Goal: Task Accomplishment & Management: Manage account settings

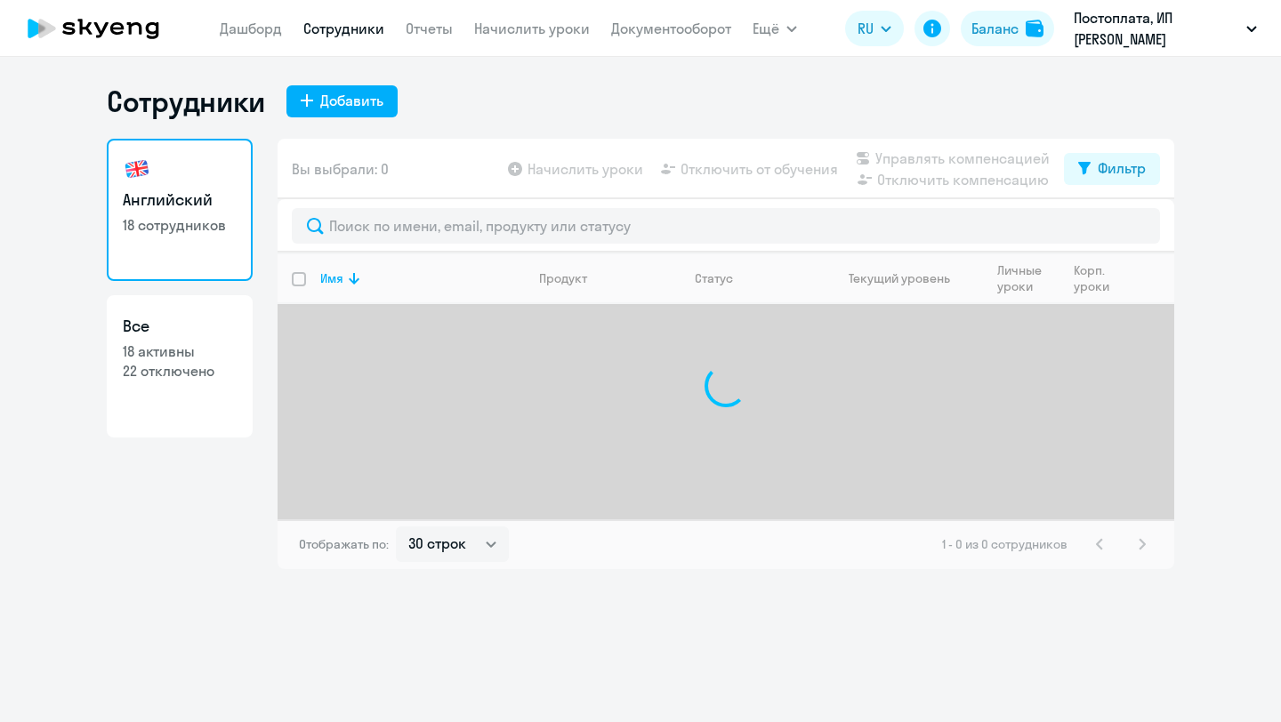
select select "30"
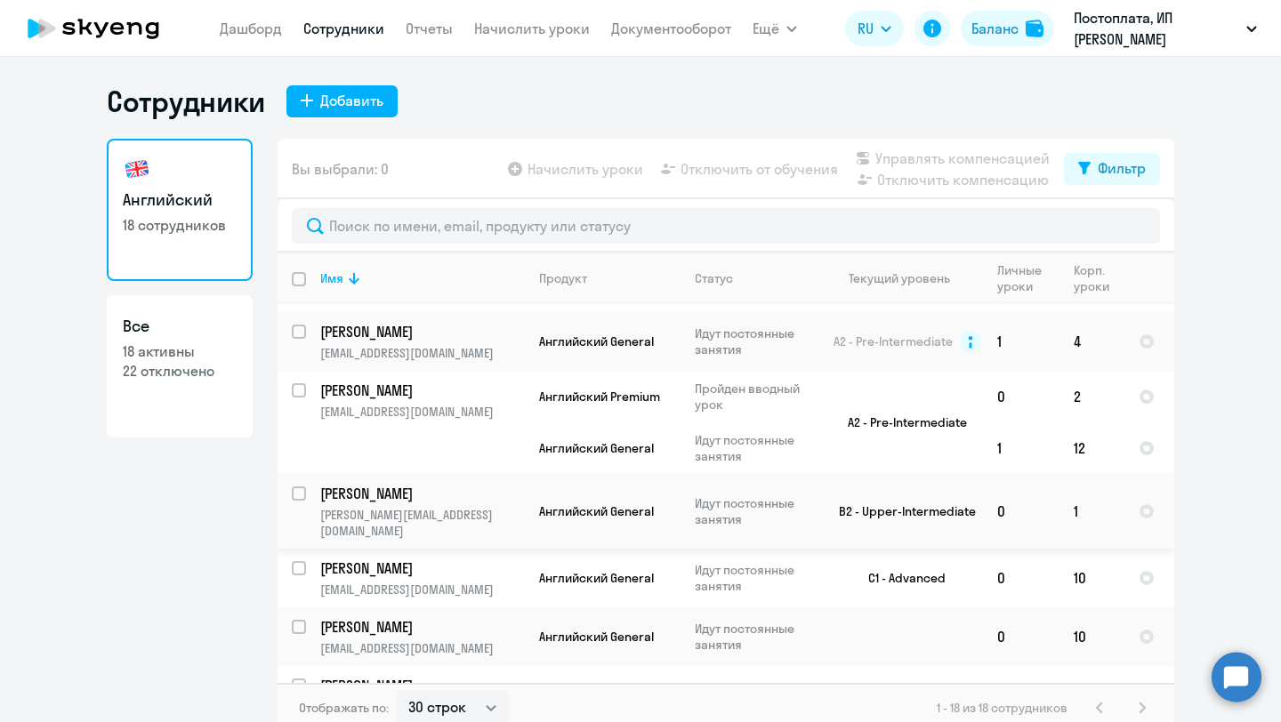
scroll to position [191, 0]
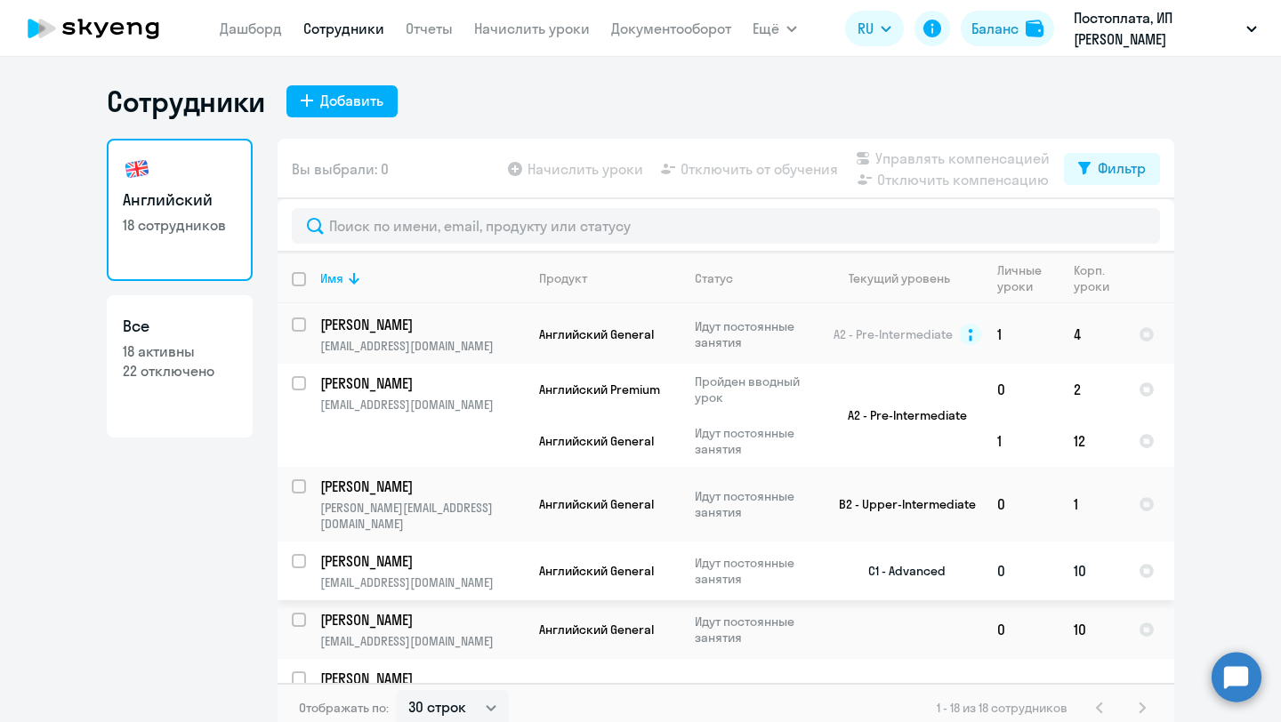
click at [357, 542] on td "[PERSON_NAME] [PERSON_NAME][EMAIL_ADDRESS][DOMAIN_NAME]" at bounding box center [415, 571] width 219 height 59
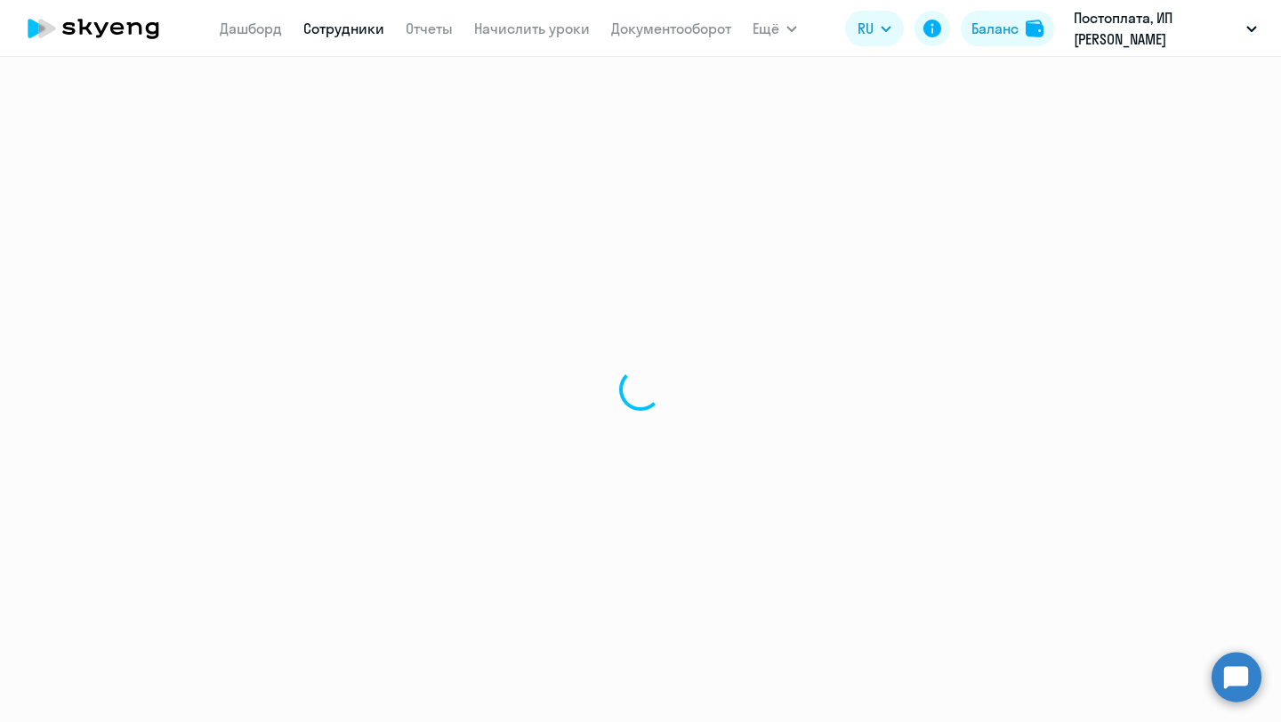
click at [130, 34] on icon at bounding box center [93, 28] width 157 height 44
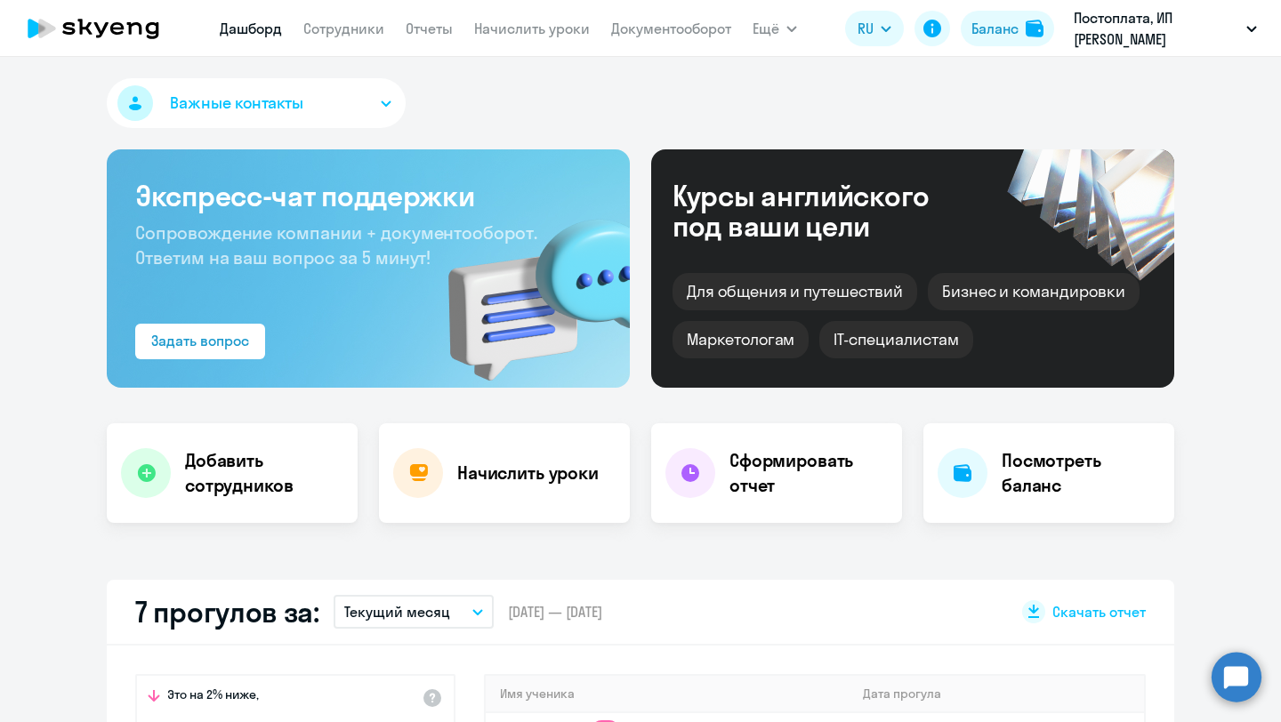
select select "30"
click at [313, 40] on nav "[PERSON_NAME] Отчеты Начислить уроки Документооборот" at bounding box center [476, 29] width 512 height 36
click at [313, 36] on link "Сотрудники" at bounding box center [343, 29] width 81 height 18
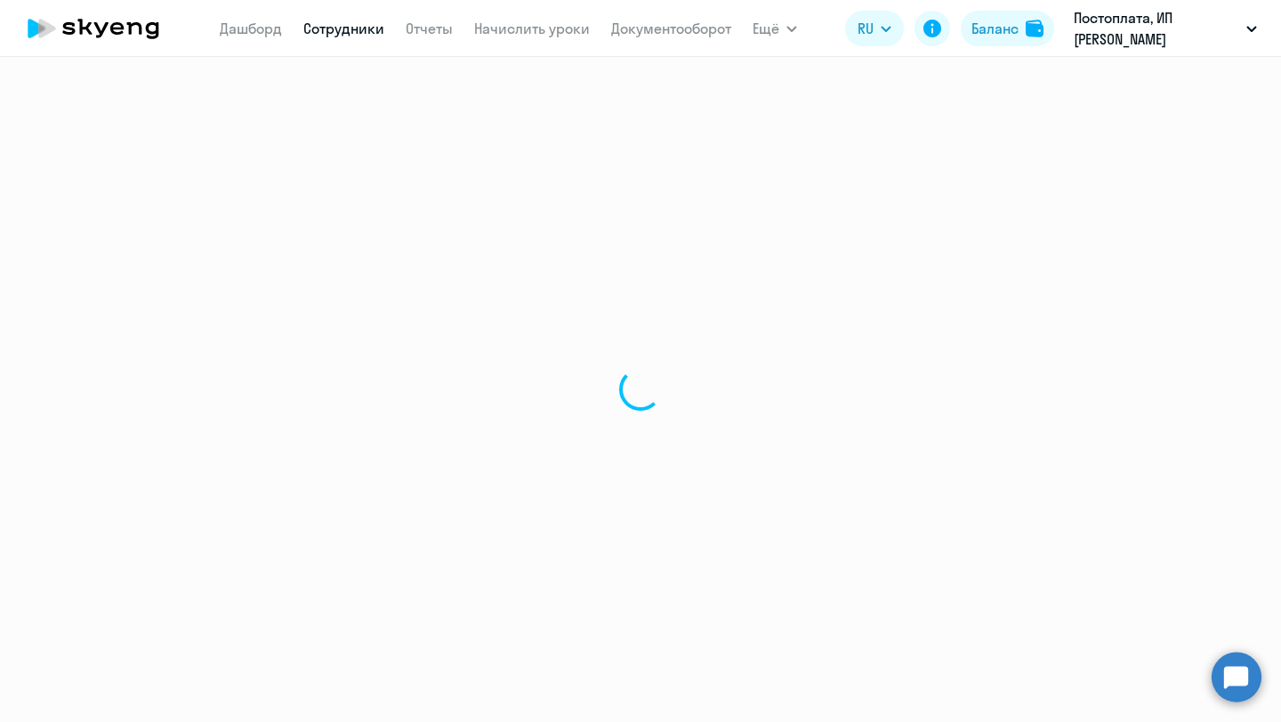
select select "30"
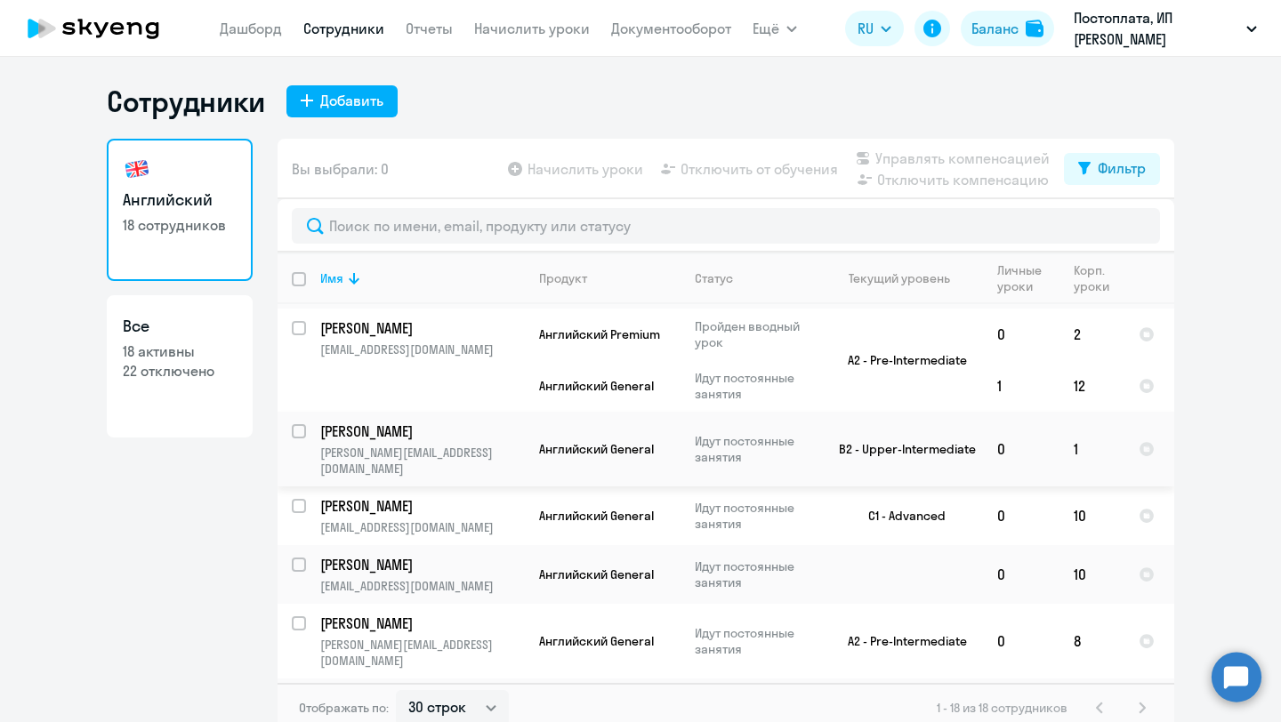
scroll to position [247, 0]
click at [292, 498] on input "select row 12970588" at bounding box center [310, 516] width 36 height 36
checkbox input "true"
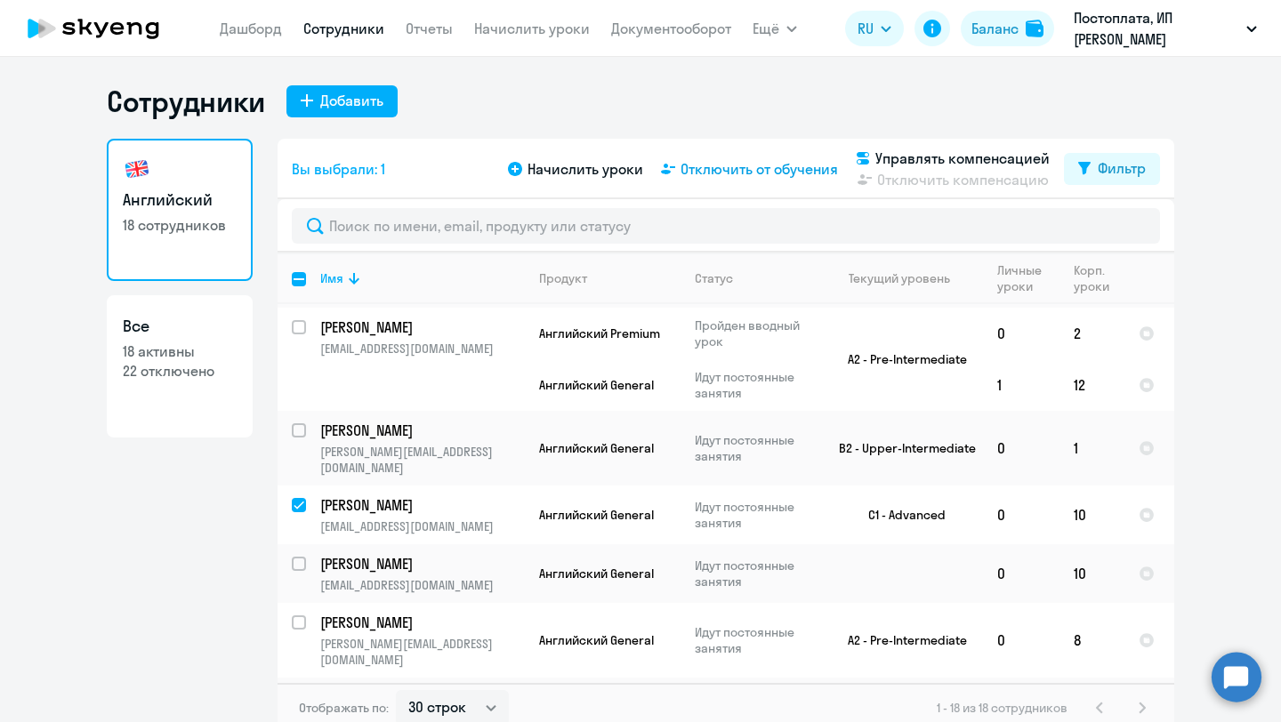
click at [714, 171] on span "Отключить от обучения" at bounding box center [759, 168] width 157 height 21
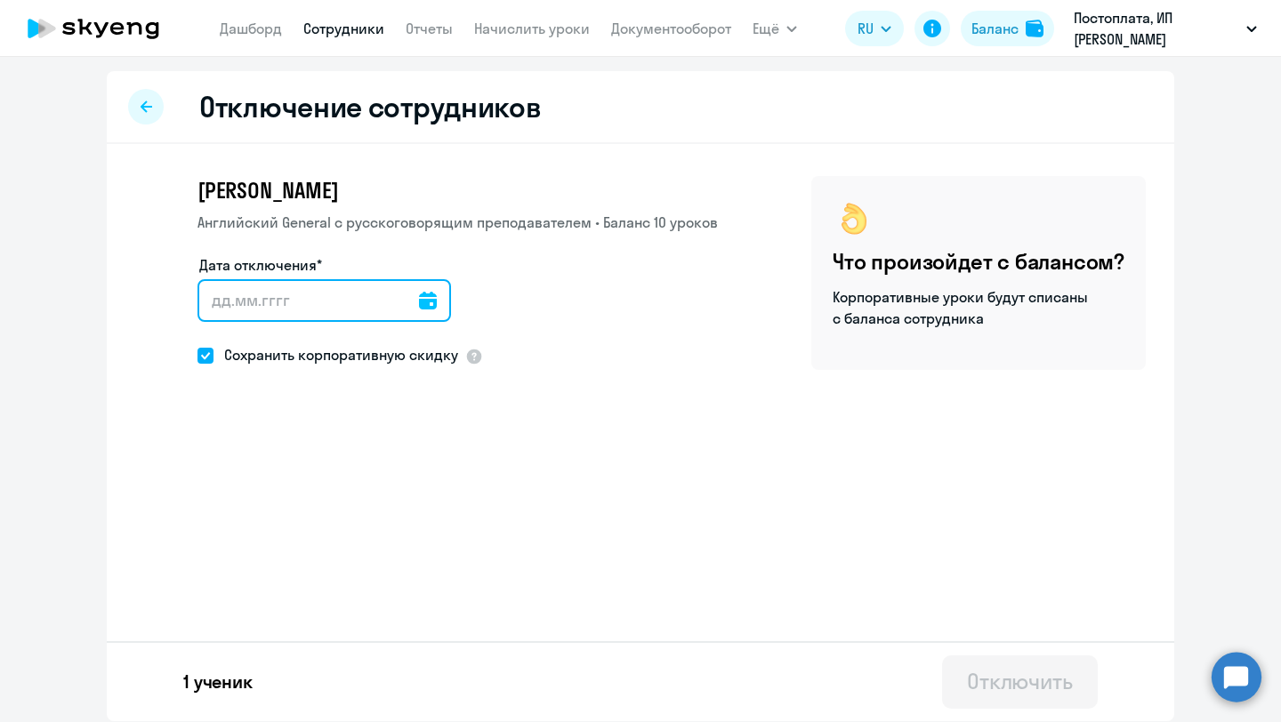
click at [369, 294] on input "Дата отключения*" at bounding box center [325, 300] width 254 height 43
click at [391, 304] on input "Дата отключения*" at bounding box center [325, 300] width 254 height 43
click at [419, 304] on icon at bounding box center [428, 301] width 18 height 18
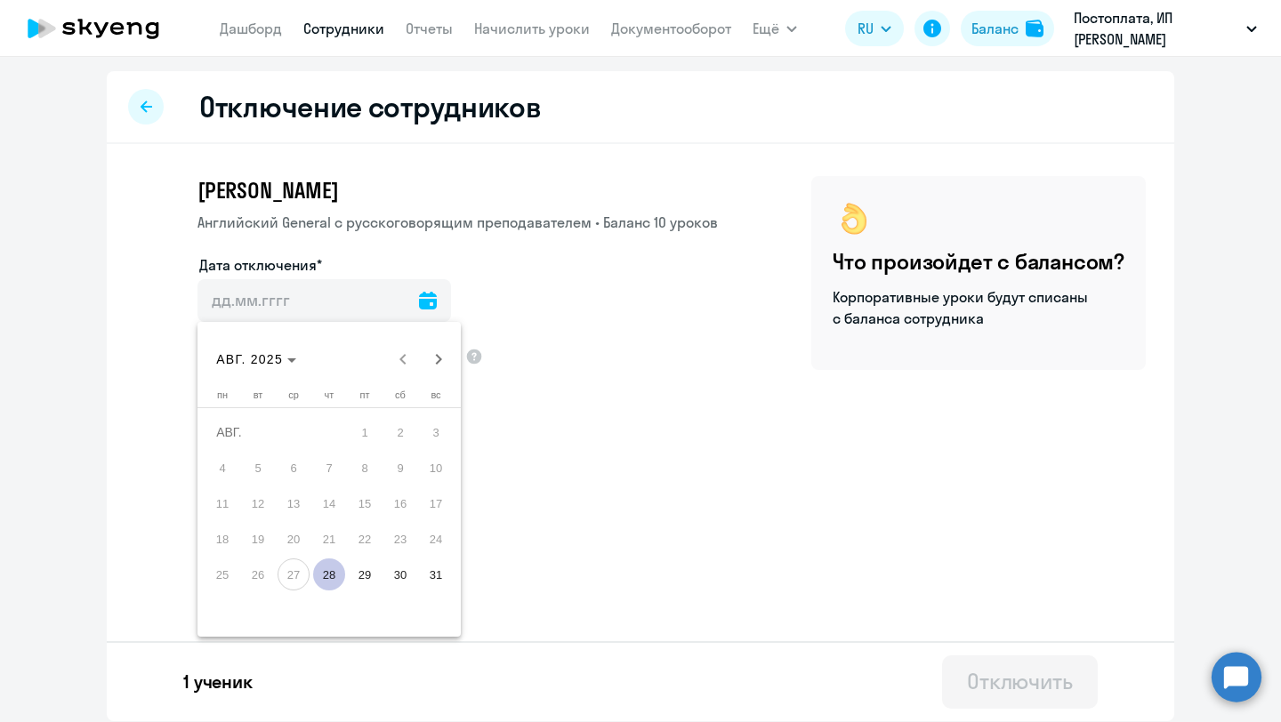
click at [333, 582] on span "28" at bounding box center [329, 575] width 32 height 32
type input "[DATE]"
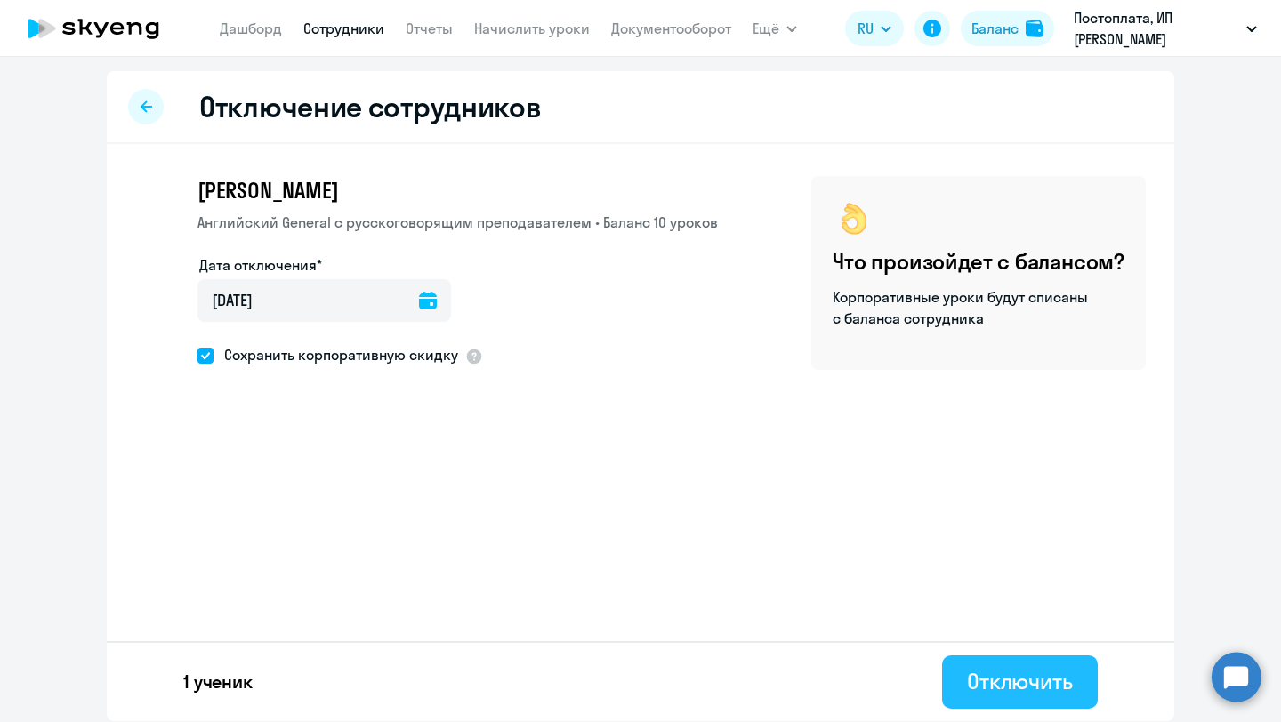
click at [970, 683] on div "Отключить" at bounding box center [1020, 681] width 106 height 28
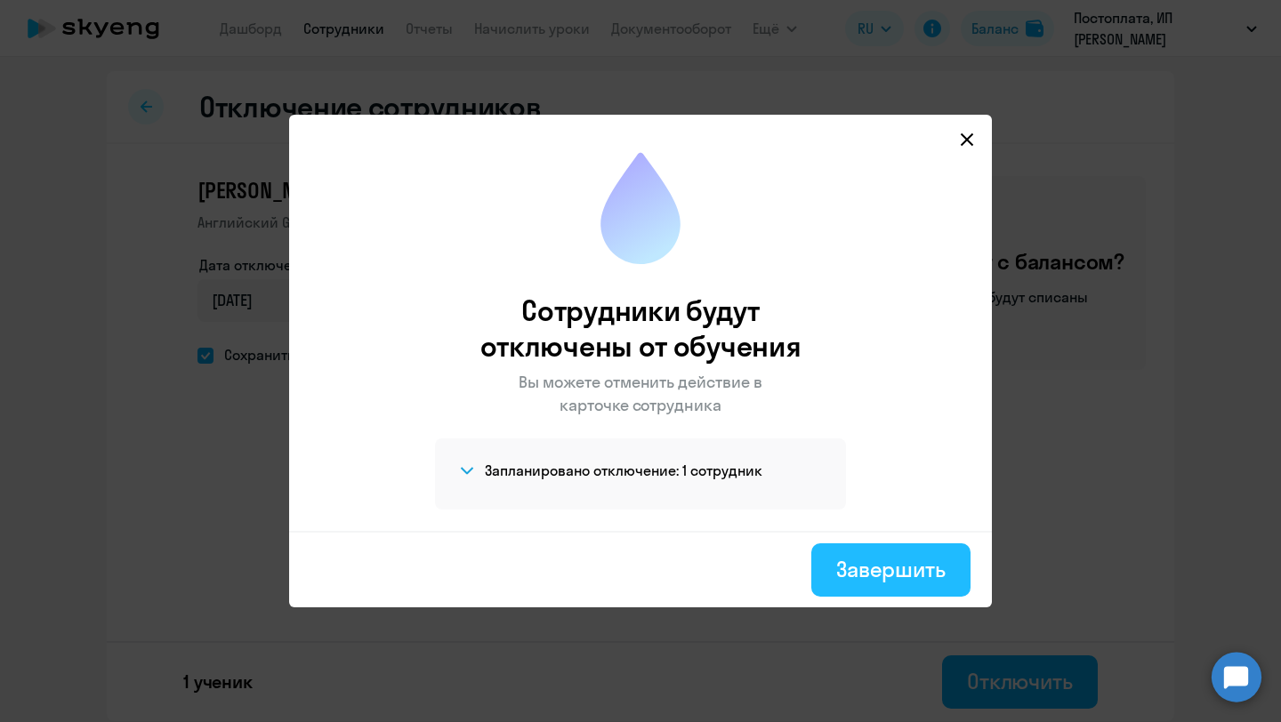
click at [901, 571] on div "Завершить" at bounding box center [890, 569] width 109 height 28
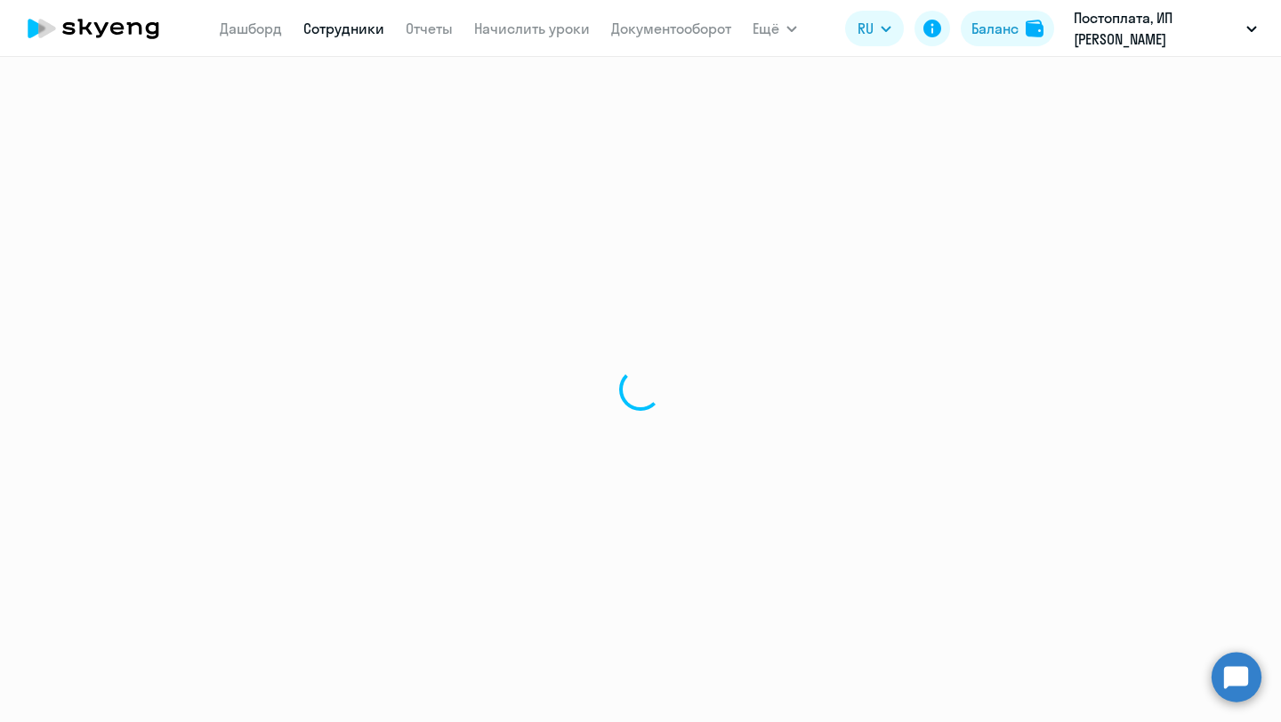
select select "30"
